Goal: Task Accomplishment & Management: Manage account settings

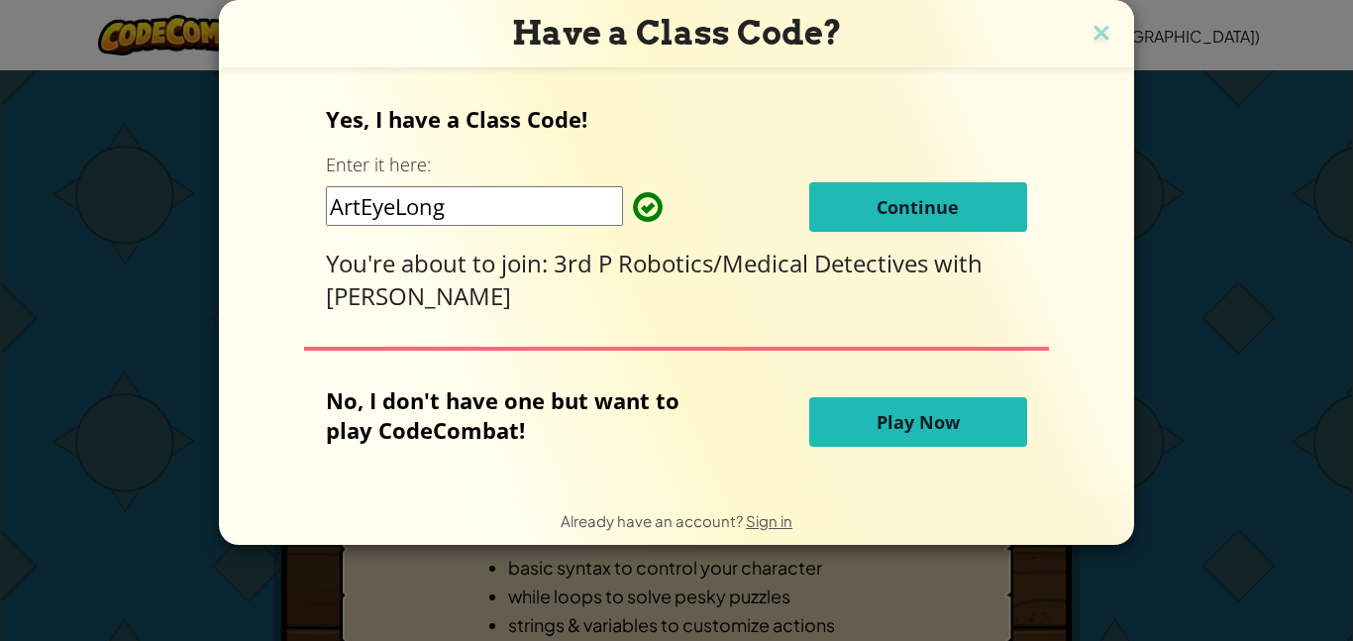
click at [913, 201] on span "Continue" at bounding box center [917, 207] width 82 height 24
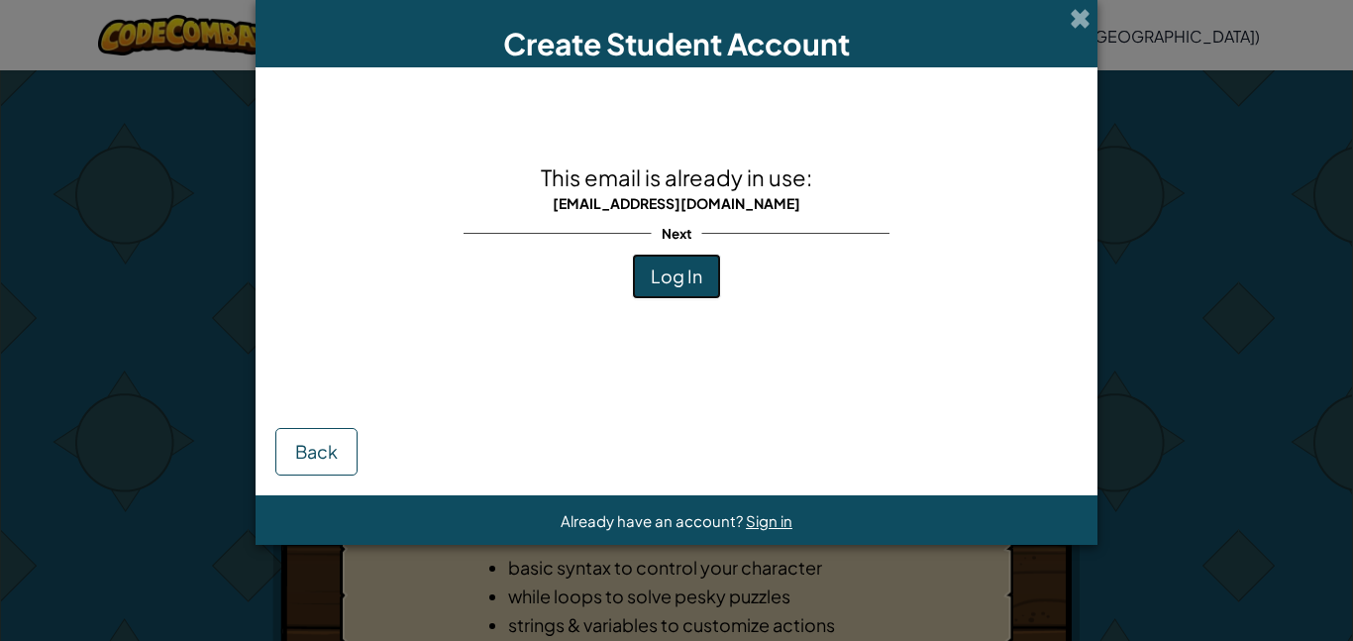
click at [697, 281] on span "Log In" at bounding box center [676, 275] width 51 height 23
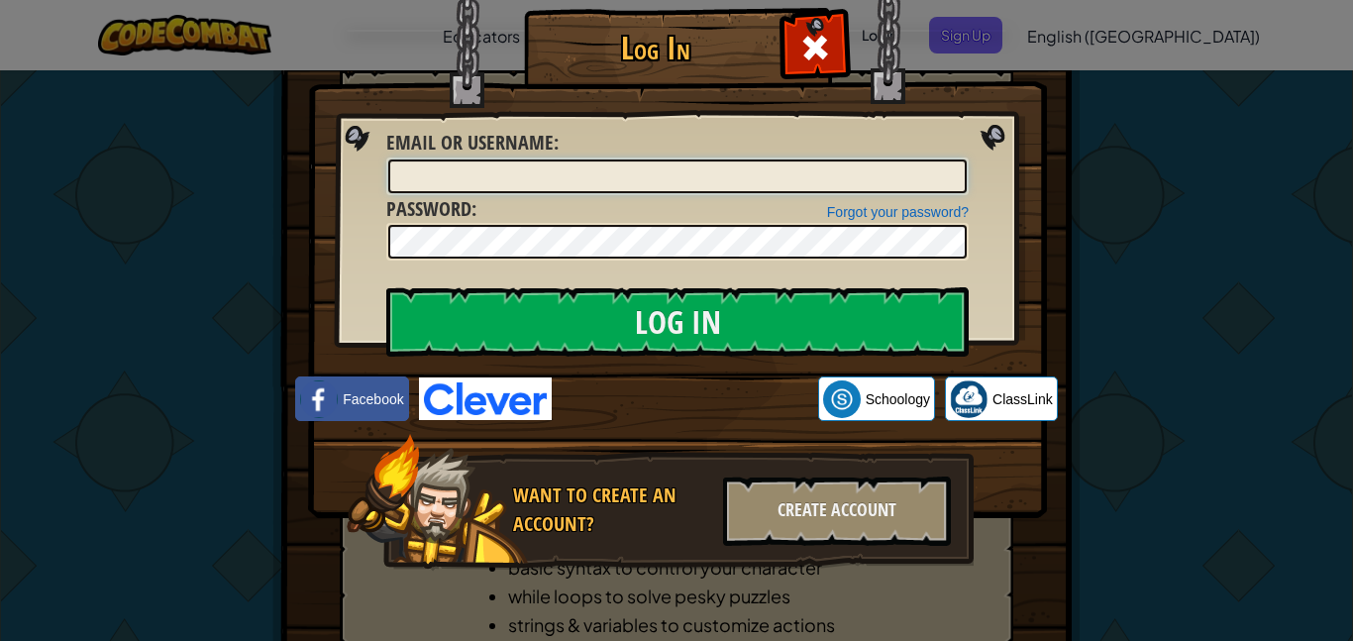
click at [723, 179] on input "Email or Username :" at bounding box center [677, 176] width 578 height 34
click at [398, 182] on input "[PERSON_NAME].[PERSON_NAME]" at bounding box center [677, 176] width 578 height 34
click at [583, 175] on input "30hockett.evan" at bounding box center [677, 176] width 578 height 34
type input "[EMAIL_ADDRESS][DOMAIN_NAME]"
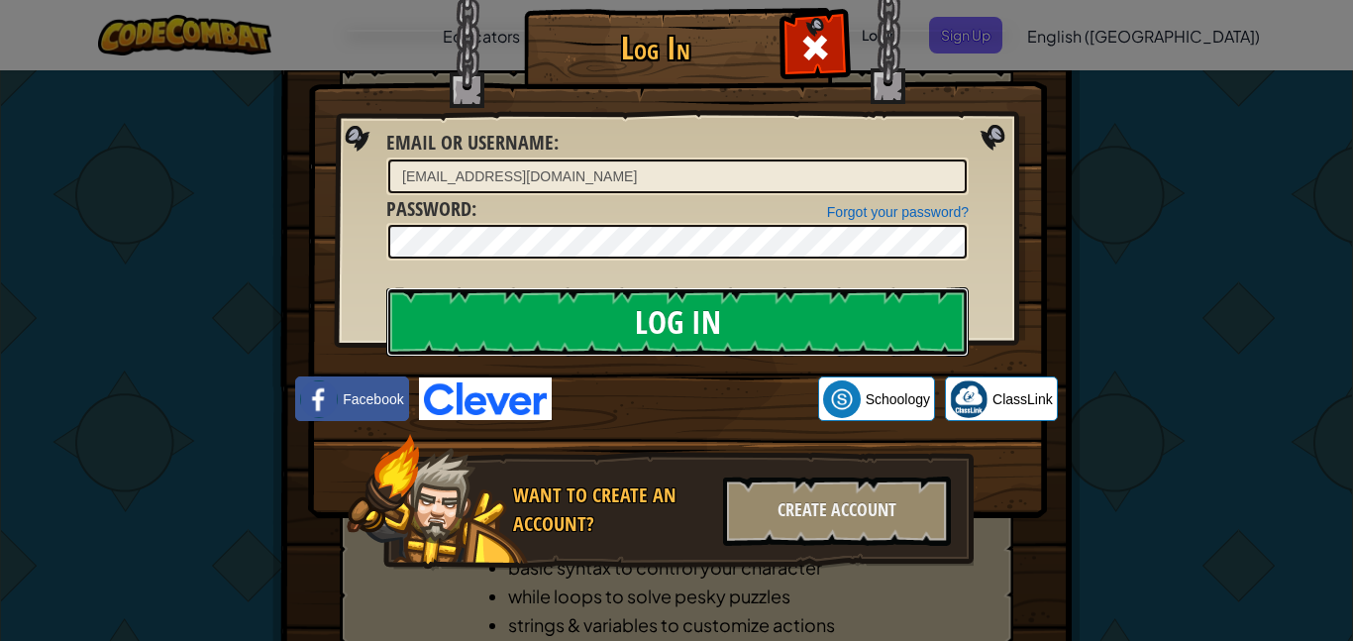
click at [546, 314] on input "Log In" at bounding box center [677, 321] width 582 height 69
